Goal: Task Accomplishment & Management: Use online tool/utility

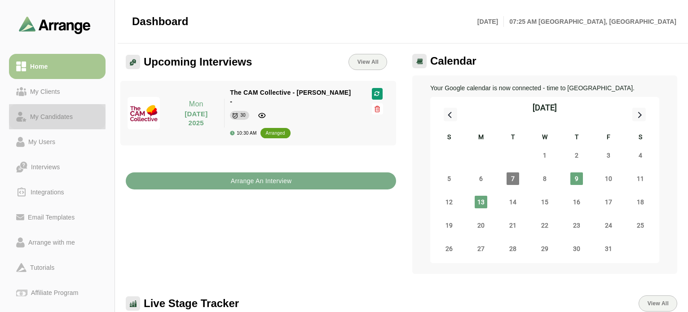
click at [58, 114] on div "My Candidates" at bounding box center [52, 116] width 50 height 11
click at [45, 122] on div "My Candidates" at bounding box center [52, 116] width 50 height 11
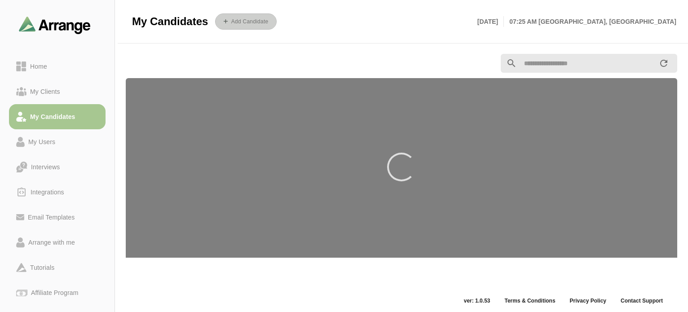
click at [256, 19] on b "Add Candidate" at bounding box center [250, 21] width 38 height 6
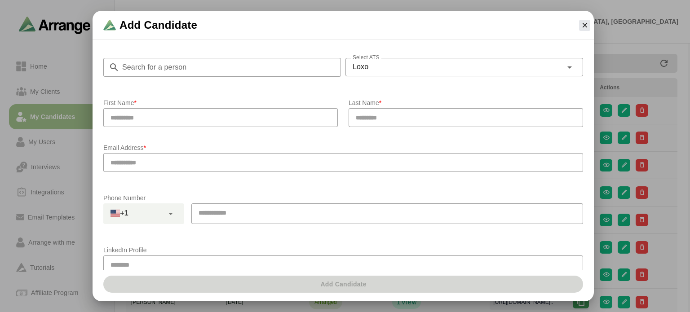
click at [182, 118] on input "text" at bounding box center [220, 117] width 235 height 19
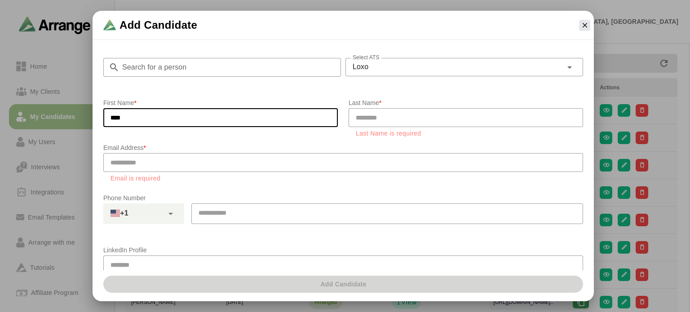
type input "****"
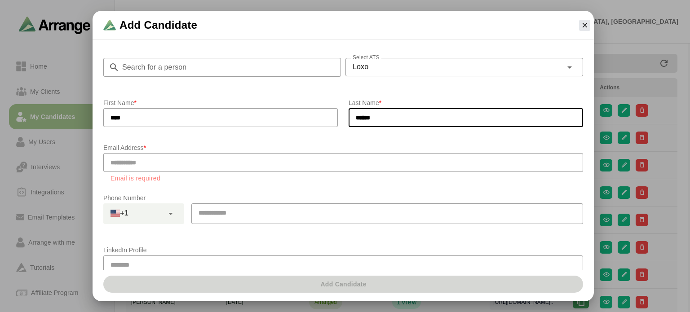
type input "******"
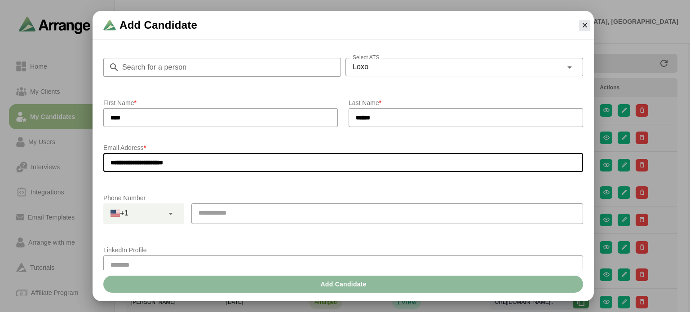
type input "**********"
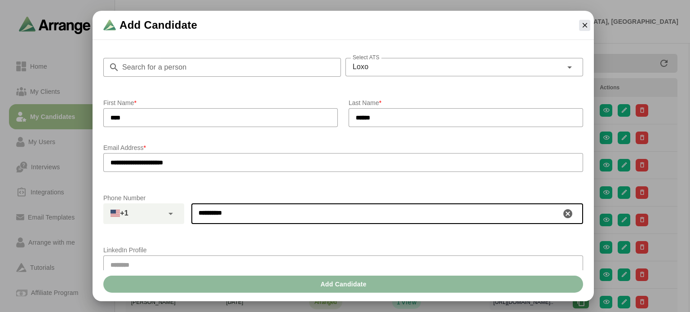
scroll to position [135, 0]
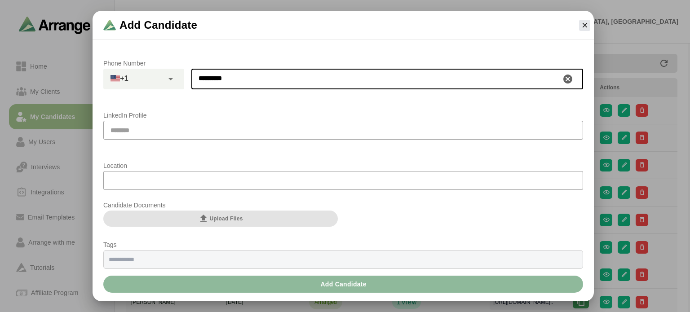
type input "**********"
click at [221, 218] on span "Upload Files" at bounding box center [220, 218] width 44 height 11
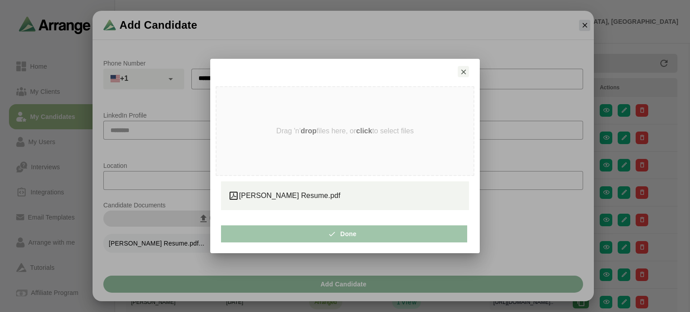
click at [329, 229] on button "Done" at bounding box center [344, 234] width 246 height 17
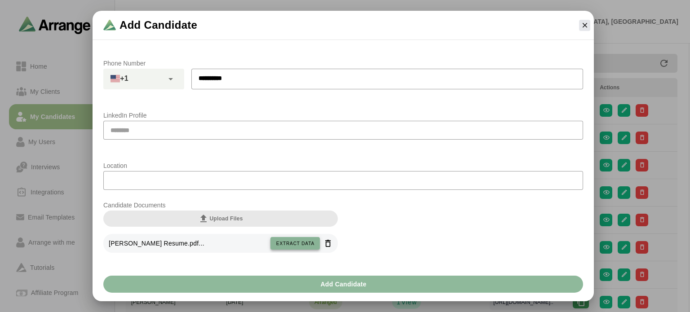
scroll to position [208, 0]
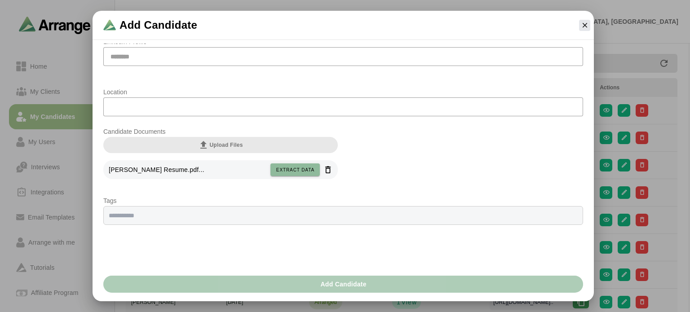
click at [341, 280] on span "Add Candidate" at bounding box center [343, 284] width 47 height 17
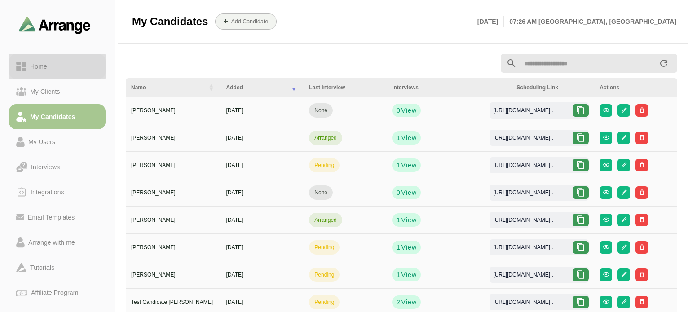
click at [45, 68] on div "Home" at bounding box center [39, 66] width 24 height 11
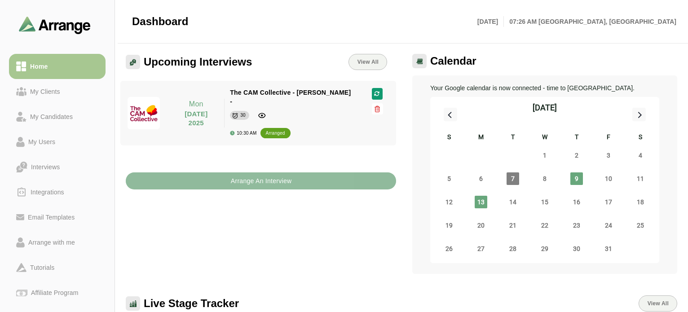
click at [257, 173] on b "Arrange An Interview" at bounding box center [261, 181] width 62 height 17
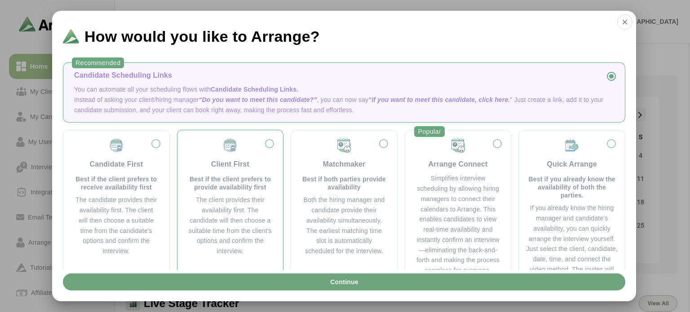
click at [272, 142] on div "Client First Best if the client prefers to provide availability first The clien…" at bounding box center [231, 196] width 92 height 119
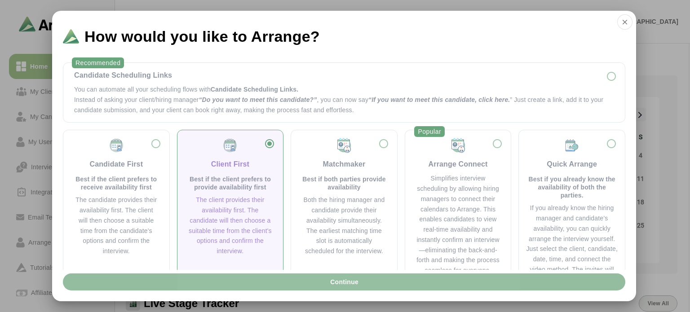
click at [345, 281] on span "Continue" at bounding box center [344, 282] width 29 height 17
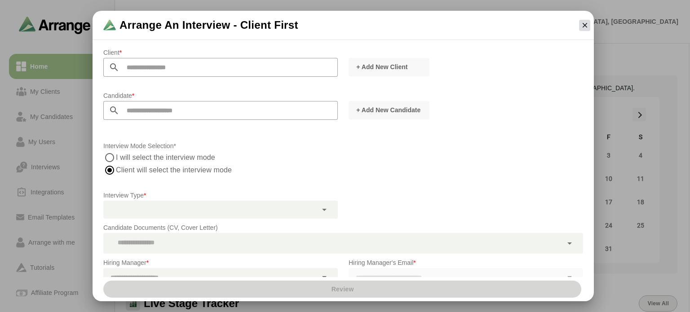
click at [583, 24] on icon "button" at bounding box center [585, 25] width 8 height 8
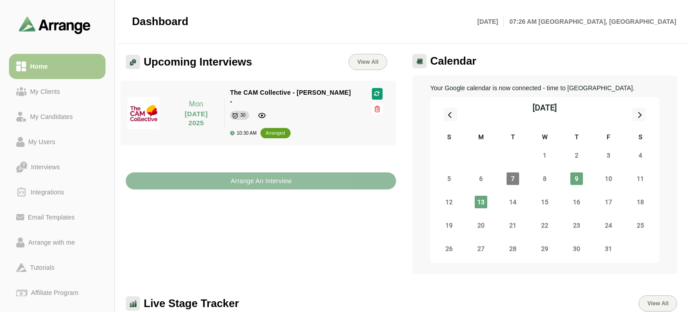
click at [274, 177] on b "Arrange An Interview" at bounding box center [261, 181] width 62 height 17
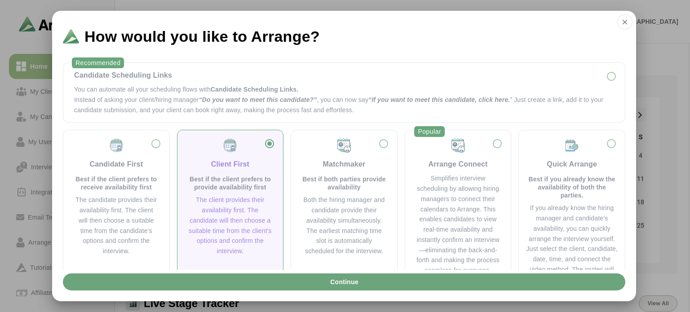
scroll to position [33, 0]
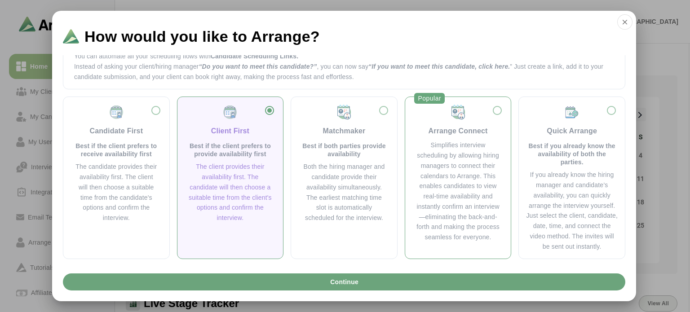
click at [464, 135] on div "Arrange Connect" at bounding box center [458, 131] width 59 height 11
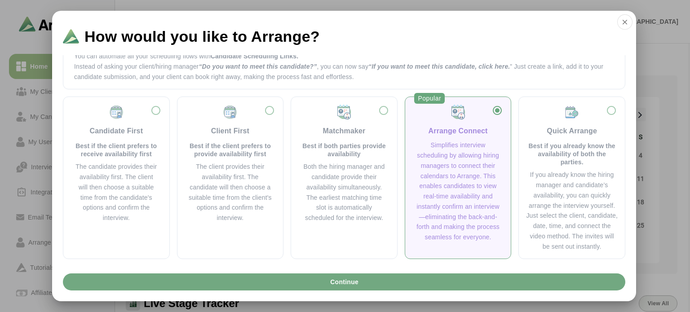
click at [401, 283] on button "Continue" at bounding box center [344, 282] width 562 height 17
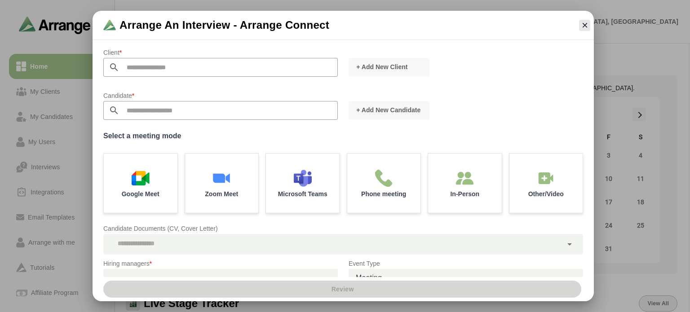
click at [214, 63] on input "text" at bounding box center [229, 67] width 218 height 19
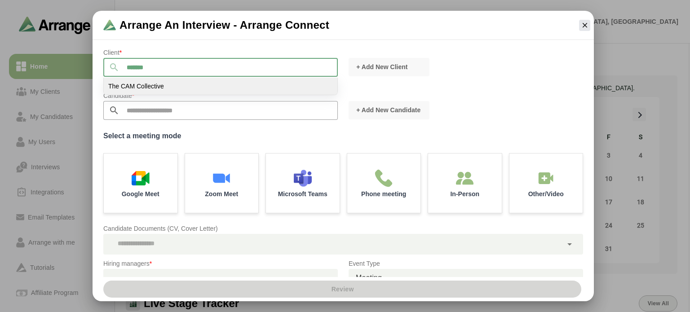
click at [220, 82] on li "The CAM Collective" at bounding box center [221, 86] width 234 height 17
type input "**********"
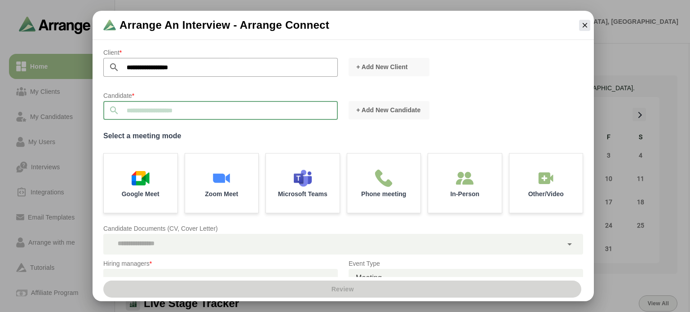
click at [178, 113] on input "text" at bounding box center [229, 110] width 218 height 19
click at [271, 113] on input "text" at bounding box center [229, 110] width 218 height 19
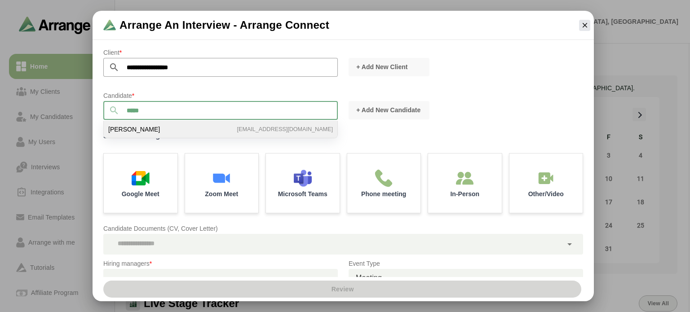
click at [230, 129] on li "Ella Snyder ellasnyderlaw@gmail.com" at bounding box center [221, 129] width 234 height 17
type input "**********"
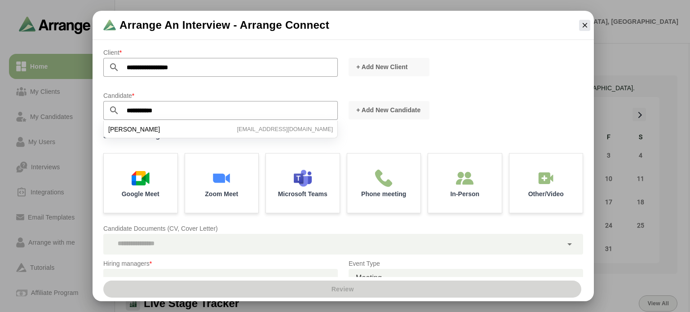
click at [390, 140] on label "Select a meeting mode" at bounding box center [343, 136] width 480 height 13
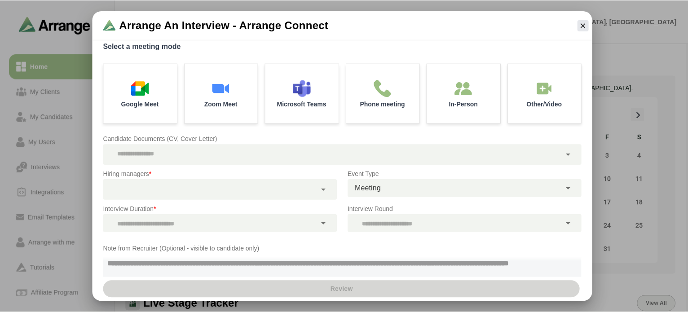
scroll to position [109, 0]
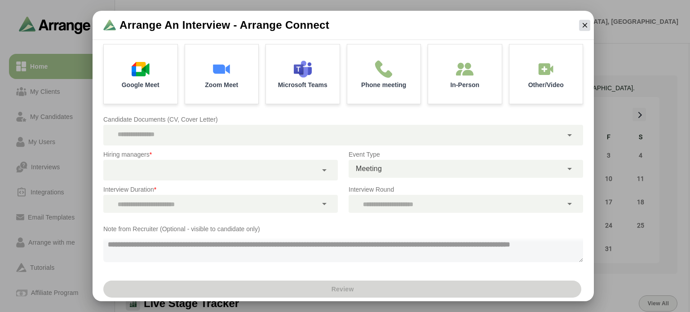
click at [584, 28] on icon "button" at bounding box center [585, 25] width 8 height 8
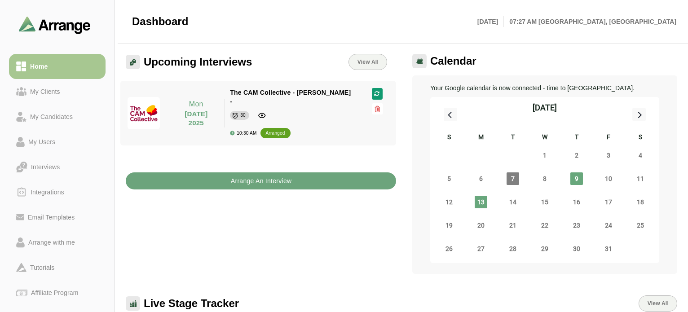
click at [255, 173] on b "Arrange An Interview" at bounding box center [261, 181] width 62 height 17
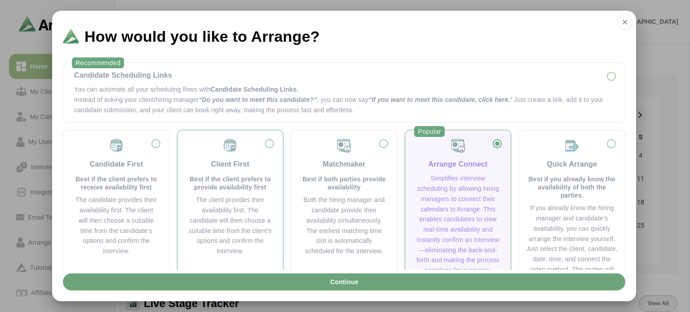
click at [252, 172] on div "Client First Best if the client prefers to provide availability first" at bounding box center [230, 164] width 84 height 54
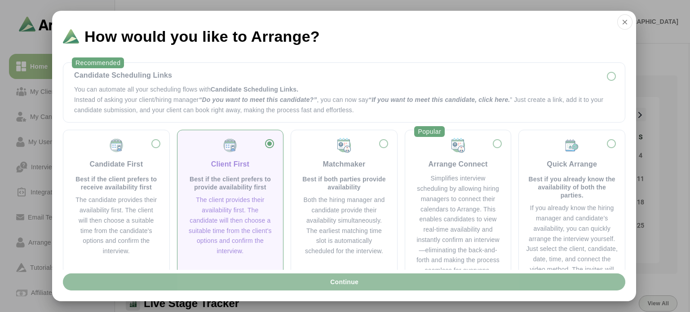
click at [246, 286] on button "Continue" at bounding box center [344, 282] width 562 height 17
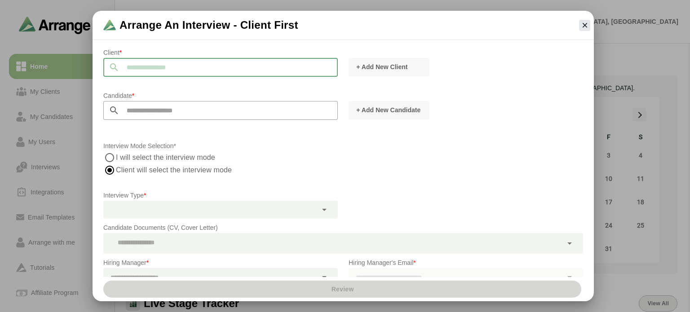
click at [242, 68] on input "text" at bounding box center [229, 67] width 218 height 19
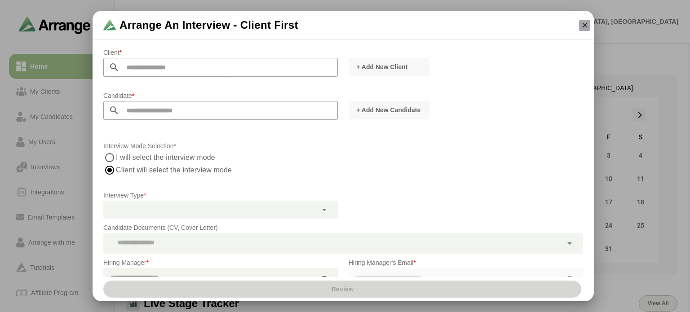
click at [582, 25] on icon "button" at bounding box center [585, 25] width 8 height 8
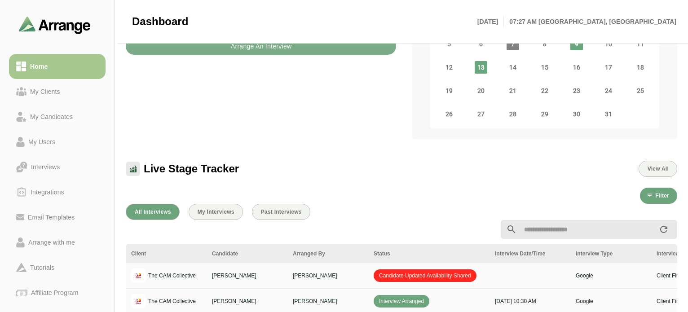
scroll to position [180, 0]
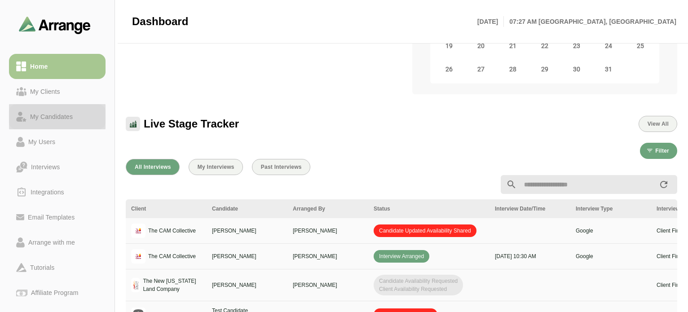
click at [41, 118] on div "My Candidates" at bounding box center [52, 116] width 50 height 11
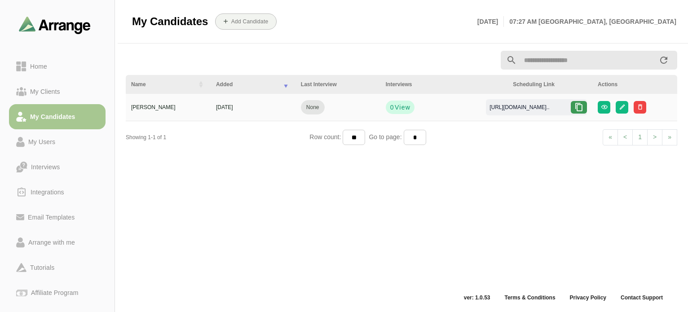
click at [580, 102] on div at bounding box center [579, 107] width 16 height 13
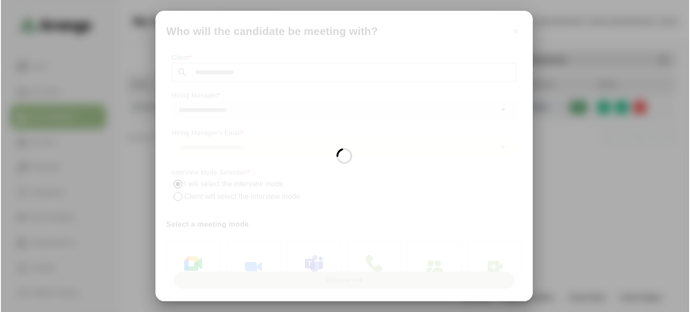
scroll to position [0, 0]
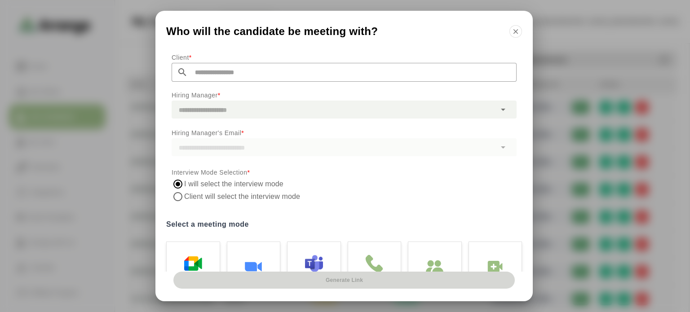
click at [246, 73] on input "text" at bounding box center [352, 72] width 329 height 19
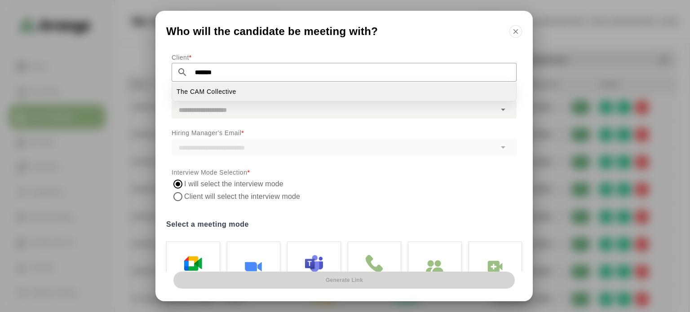
click at [261, 87] on li "The CAM Collective" at bounding box center [344, 92] width 344 height 18
type input "**********"
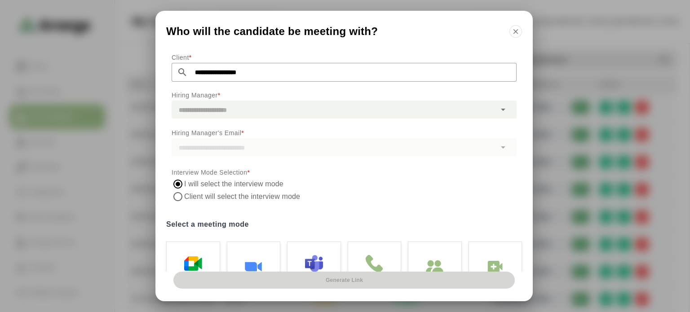
click at [255, 109] on div at bounding box center [334, 110] width 324 height 18
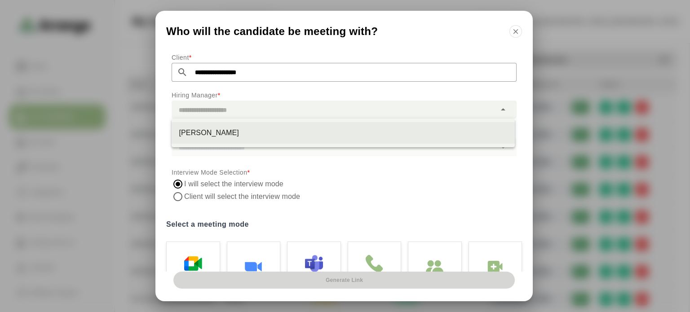
click at [251, 136] on div "David Westveer" at bounding box center [343, 133] width 329 height 11
type input "**********"
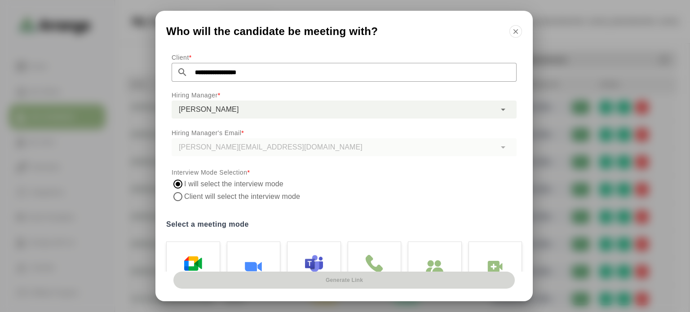
click at [235, 194] on label "Client will select the interview mode" at bounding box center [243, 196] width 118 height 13
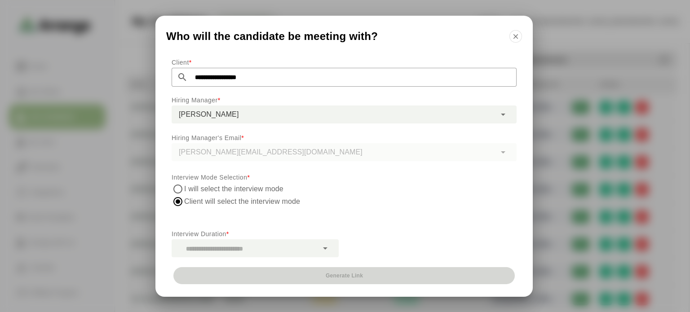
click at [283, 248] on div at bounding box center [245, 248] width 146 height 18
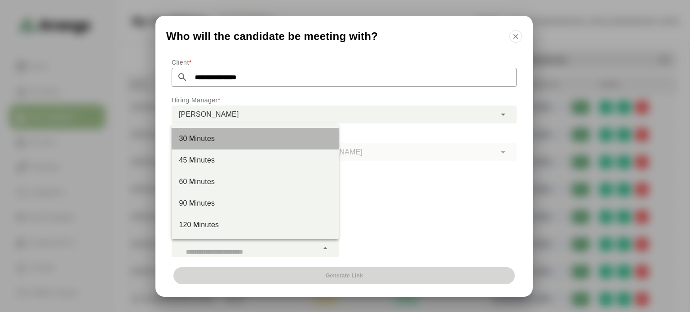
click at [234, 135] on div "30 Minutes" at bounding box center [255, 138] width 153 height 11
type input "**"
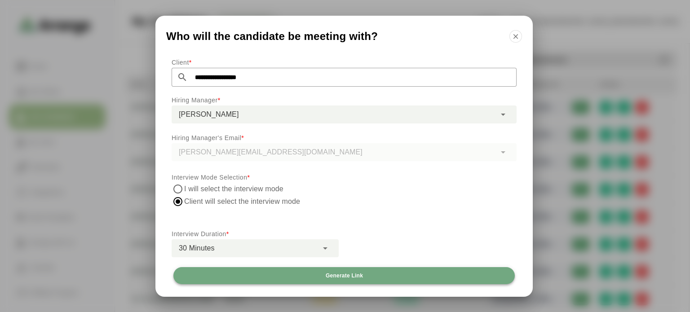
click at [358, 277] on span "Generate Link" at bounding box center [344, 275] width 38 height 7
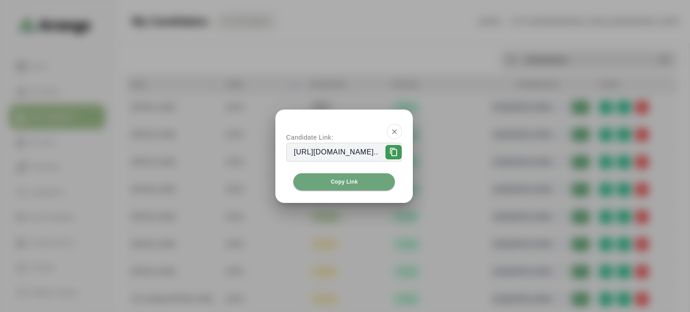
click at [398, 152] on icon at bounding box center [393, 152] width 9 height 9
click at [398, 131] on icon "button" at bounding box center [394, 132] width 8 height 8
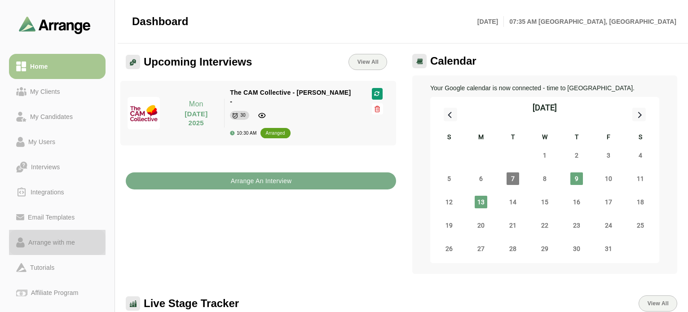
click at [51, 237] on div "Arrange with me" at bounding box center [52, 242] width 54 height 11
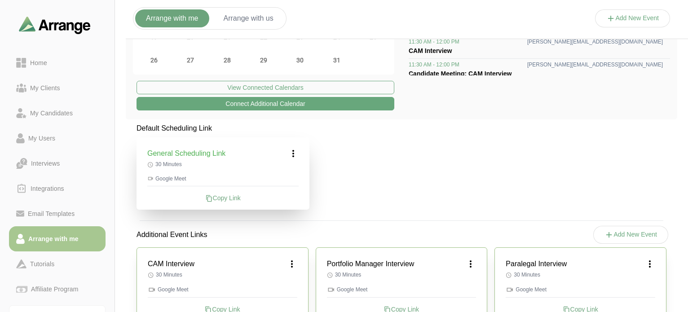
scroll to position [180, 0]
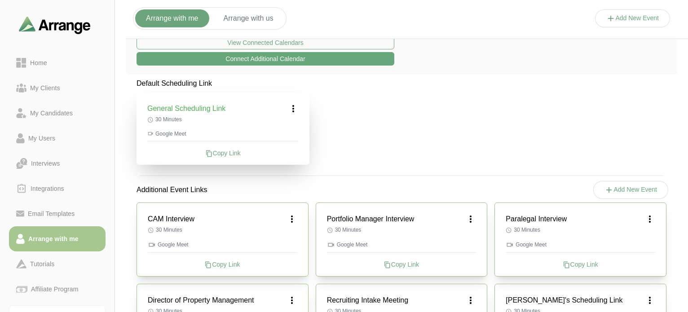
click at [229, 260] on div "Copy Link" at bounding box center [223, 264] width 150 height 9
